Goal: Information Seeking & Learning: Learn about a topic

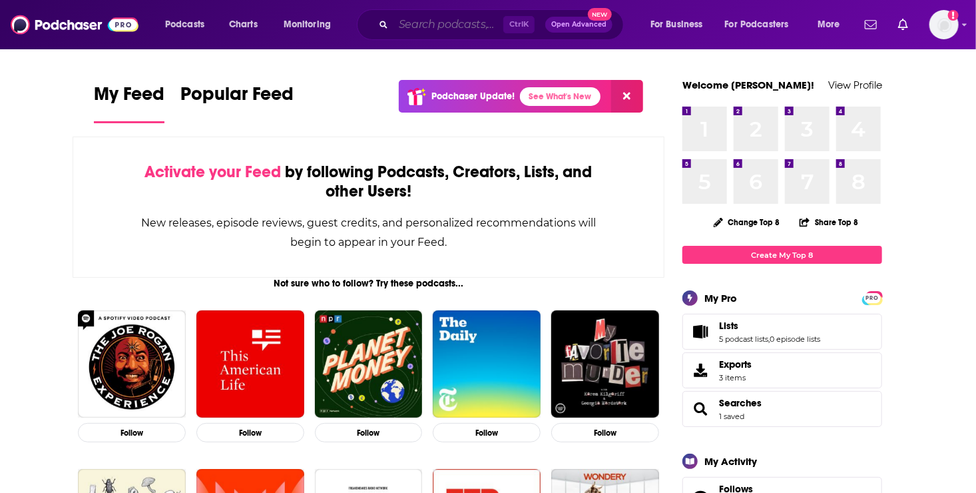
click at [420, 26] on input "Search podcasts, credits, & more..." at bounding box center [449, 24] width 110 height 21
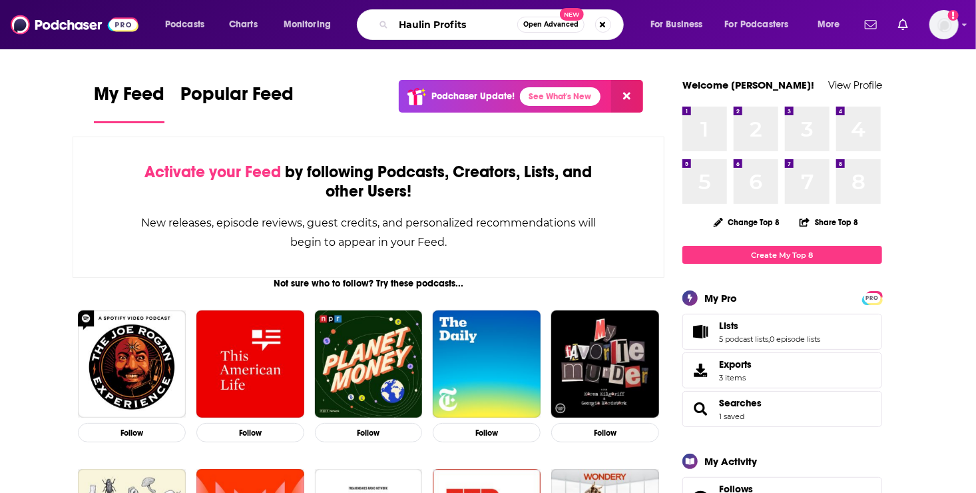
type input "Haulin Profits"
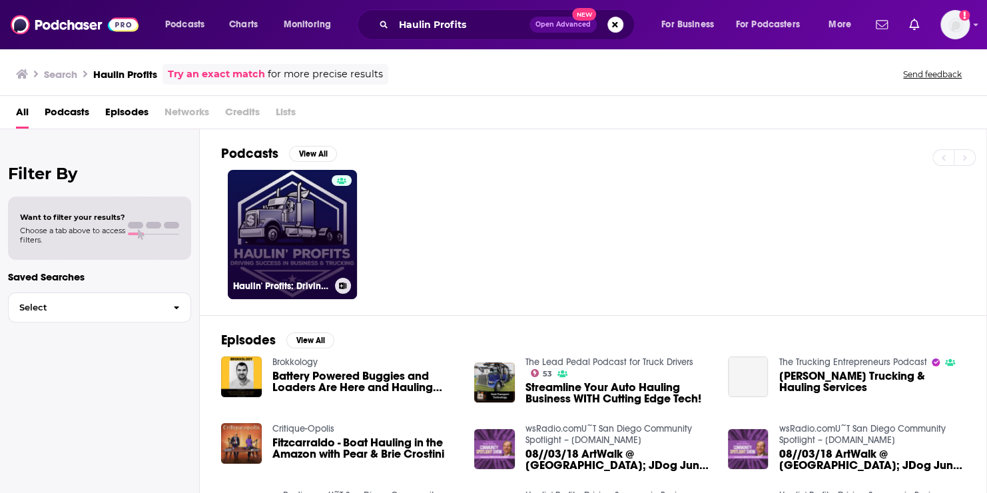
click at [281, 238] on link "Haulin' Profits: Driving Success in Business and Trucking" at bounding box center [292, 234] width 129 height 129
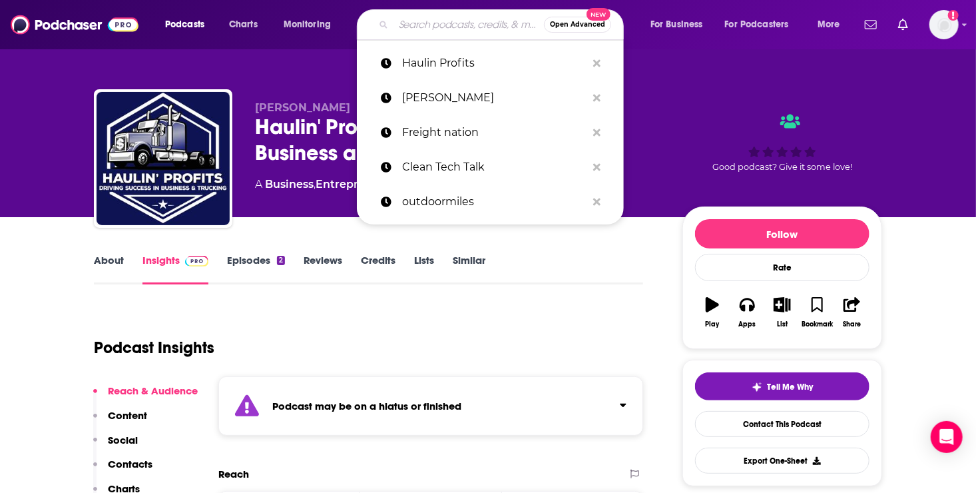
click at [461, 21] on input "Search podcasts, credits, & more..." at bounding box center [469, 24] width 150 height 21
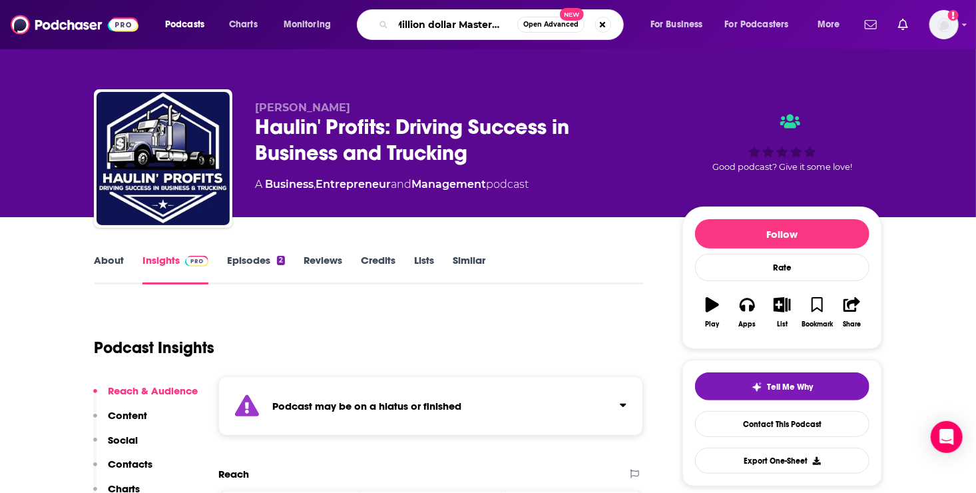
type input "Million dollar Mastermind"
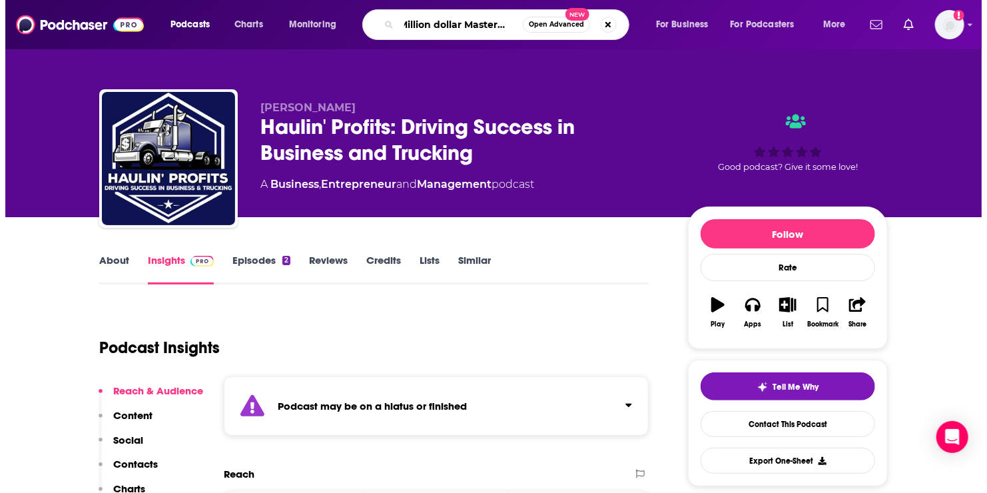
scroll to position [0, 12]
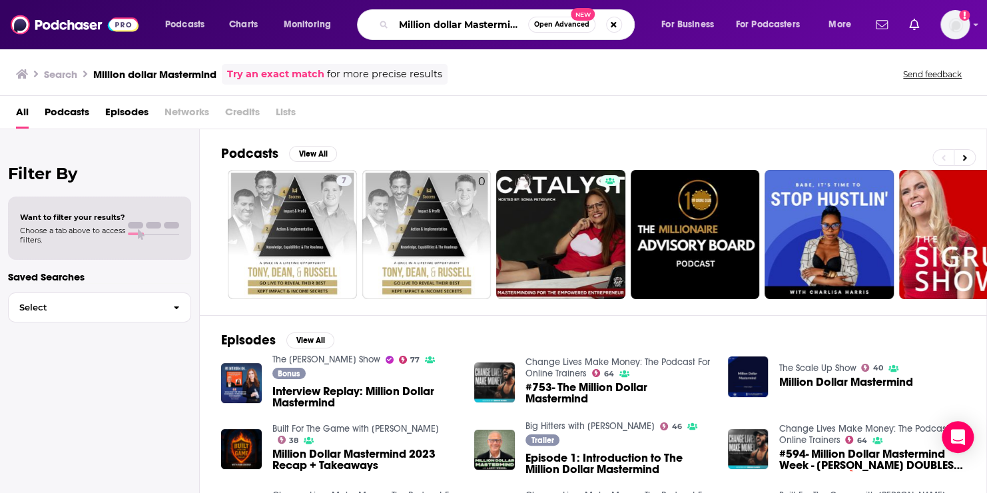
click at [518, 25] on input "Million dollar Mastermind" at bounding box center [461, 24] width 135 height 21
click at [525, 22] on input "Million dollar Mastermind" at bounding box center [461, 24] width 135 height 21
click at [521, 21] on input "Million dollar Mastermind" at bounding box center [461, 24] width 135 height 21
drag, startPoint x: 400, startPoint y: 24, endPoint x: 544, endPoint y: 27, distance: 144.5
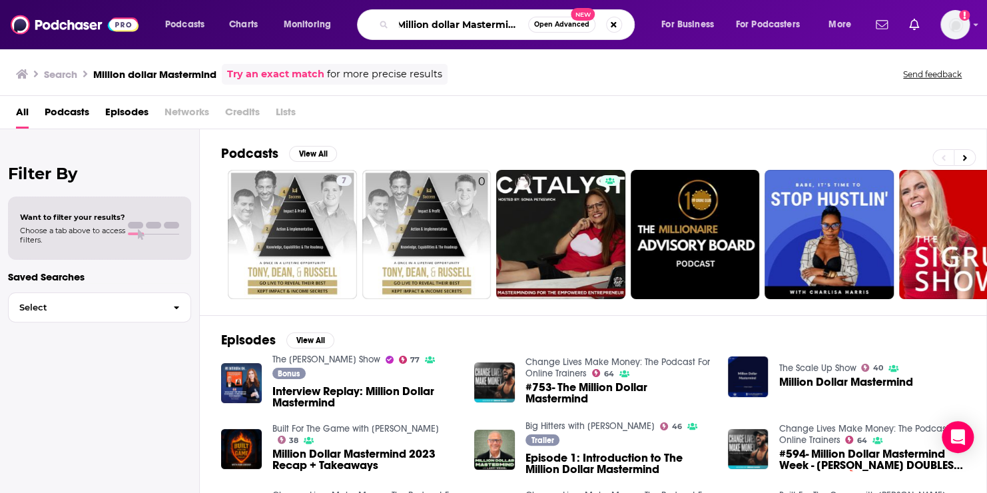
click at [544, 27] on div "Million dollar Mastermind Open Advanced New" at bounding box center [496, 24] width 278 height 31
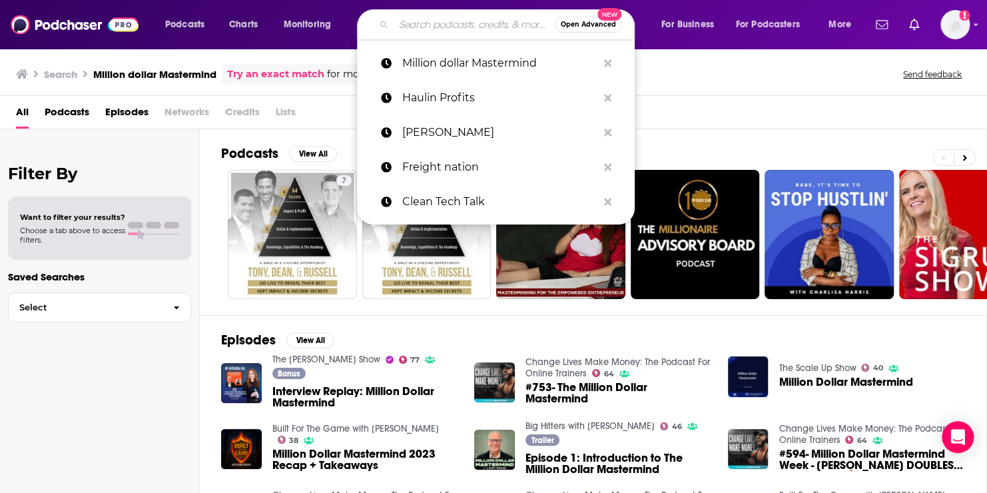
scroll to position [0, 0]
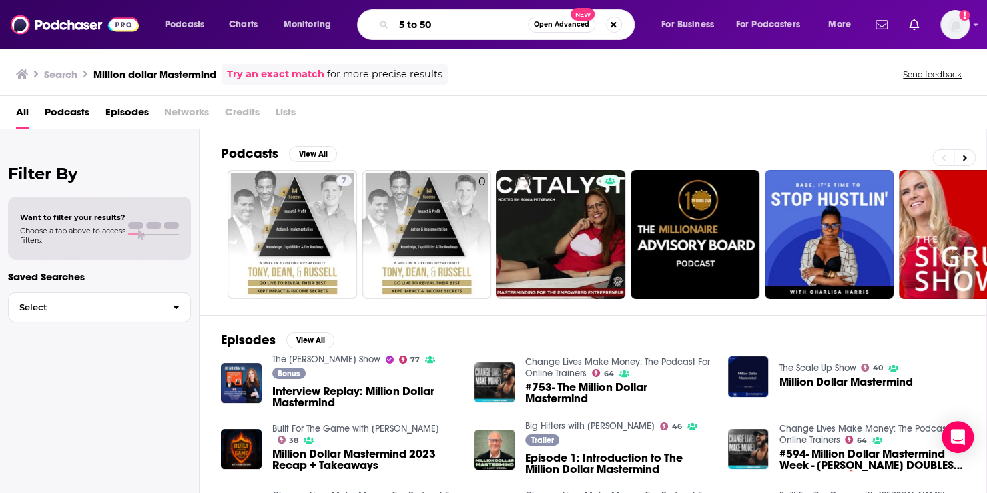
type input "5 to 50"
